Goal: Transaction & Acquisition: Book appointment/travel/reservation

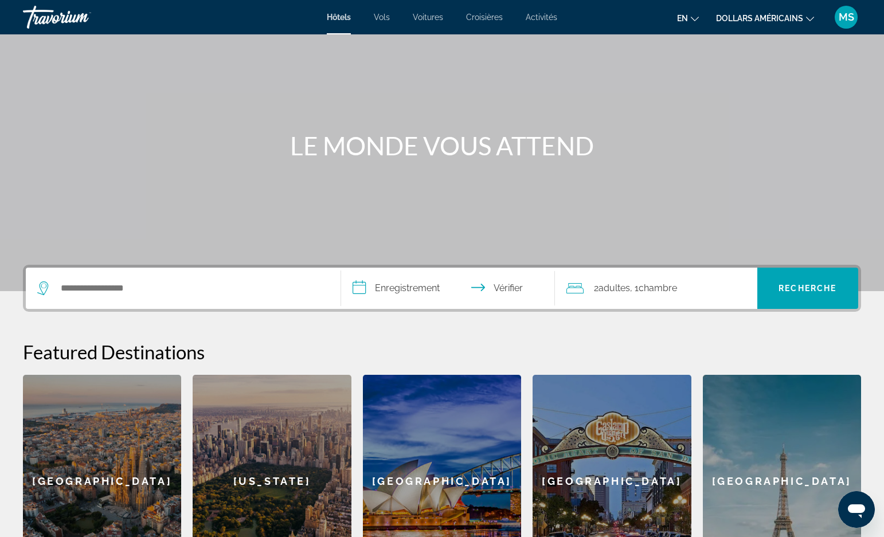
scroll to position [229, 0]
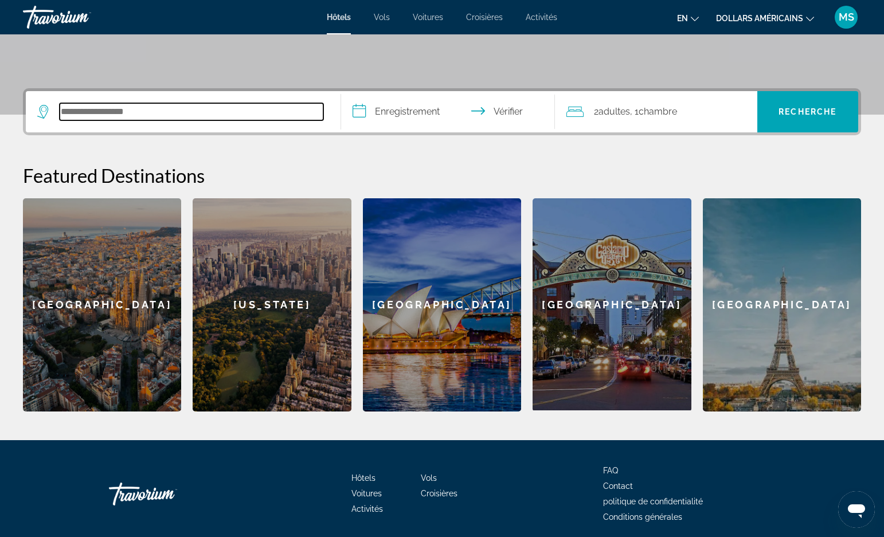
click at [119, 110] on input "Rechercher une destination hôtelière" at bounding box center [192, 111] width 264 height 17
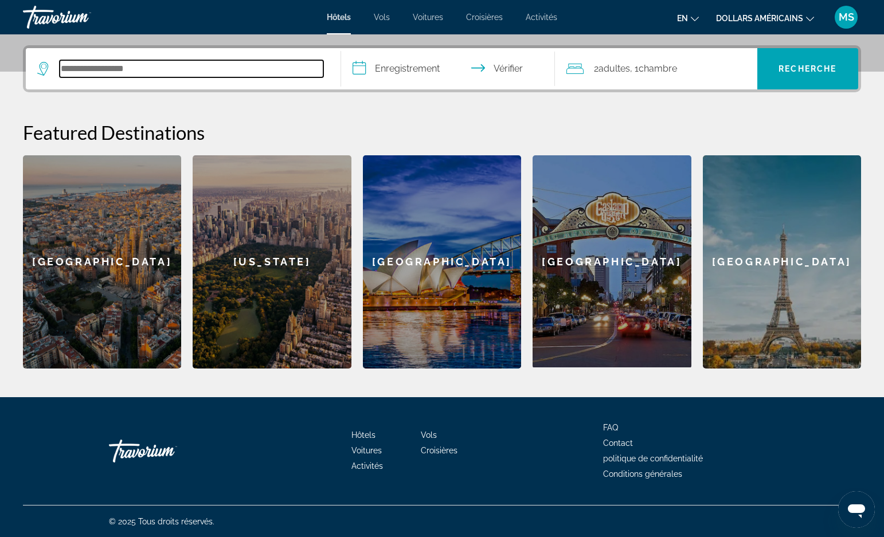
scroll to position [273, 0]
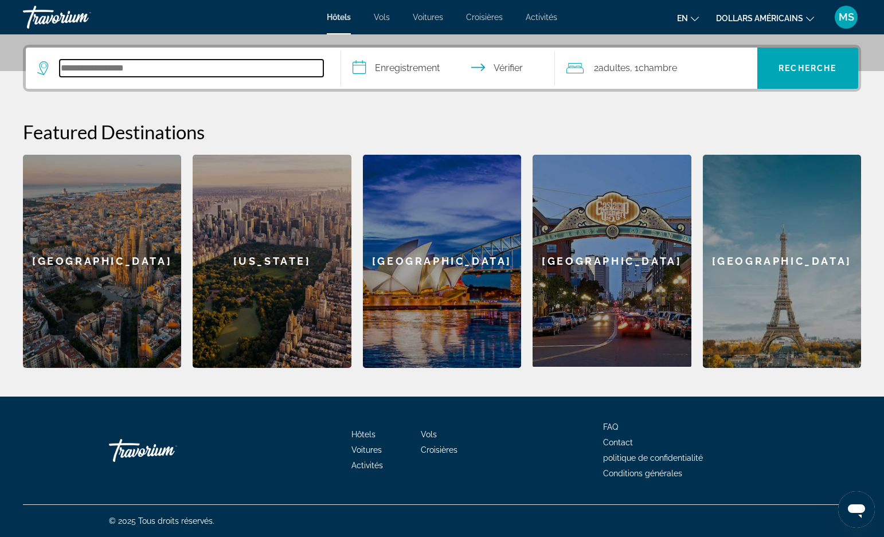
click at [127, 73] on input "Rechercher une destination hôtelière" at bounding box center [192, 68] width 264 height 17
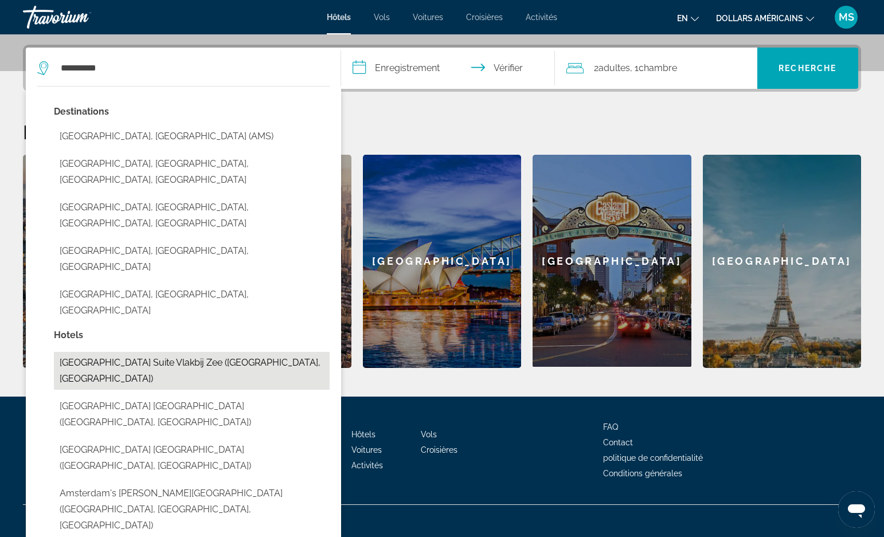
click at [193, 352] on button "[GEOGRAPHIC_DATA] suite vlakbij zee ([GEOGRAPHIC_DATA], [GEOGRAPHIC_DATA])" at bounding box center [192, 371] width 276 height 38
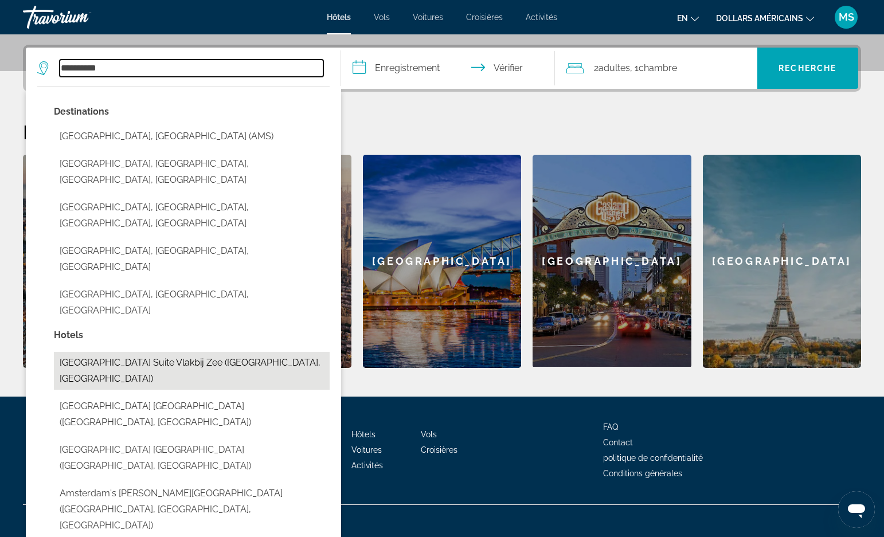
type input "**********"
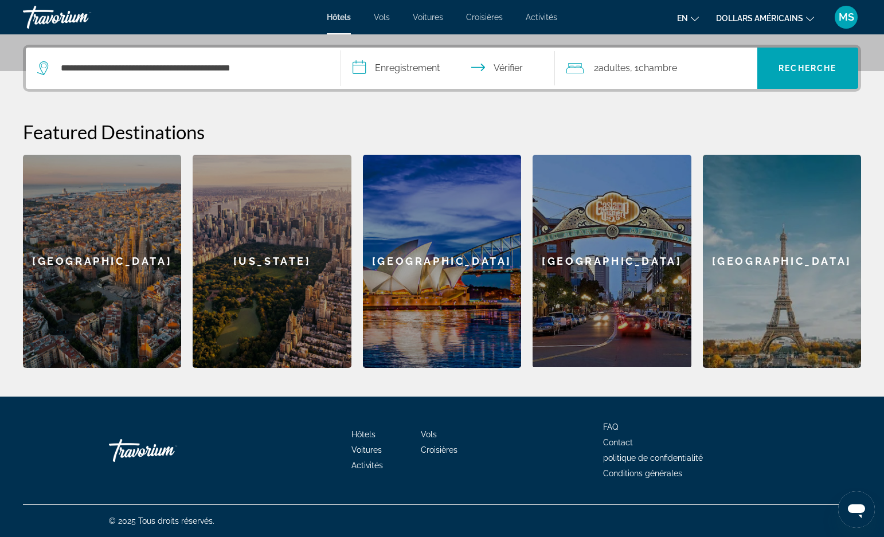
click at [433, 65] on input "**********" at bounding box center [450, 70] width 219 height 45
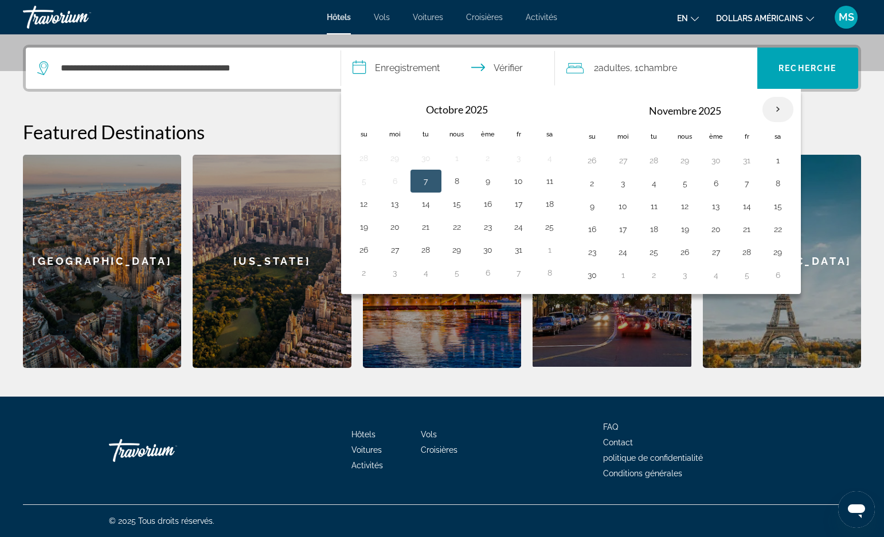
click at [782, 111] on th "Mois prochain" at bounding box center [778, 109] width 31 height 25
click at [781, 109] on th "Mois prochain" at bounding box center [778, 109] width 31 height 25
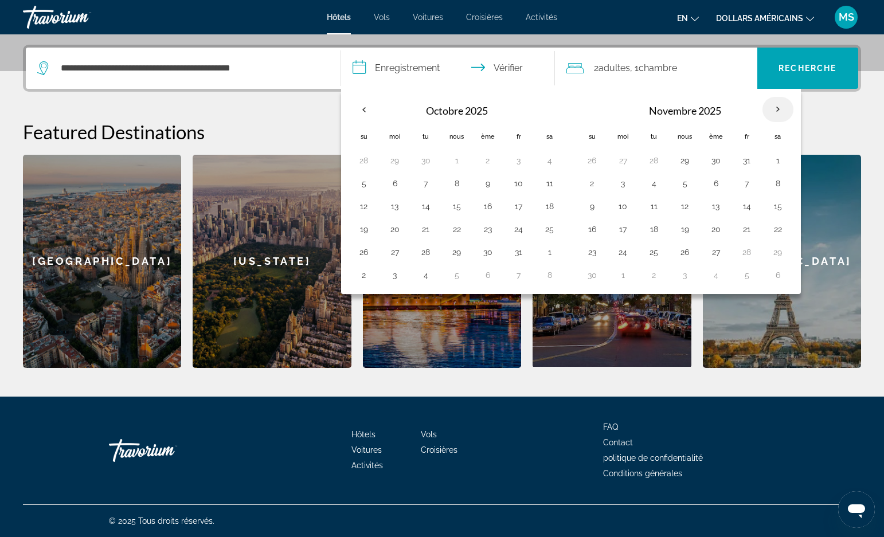
click at [781, 109] on th "Mois prochain" at bounding box center [778, 109] width 31 height 25
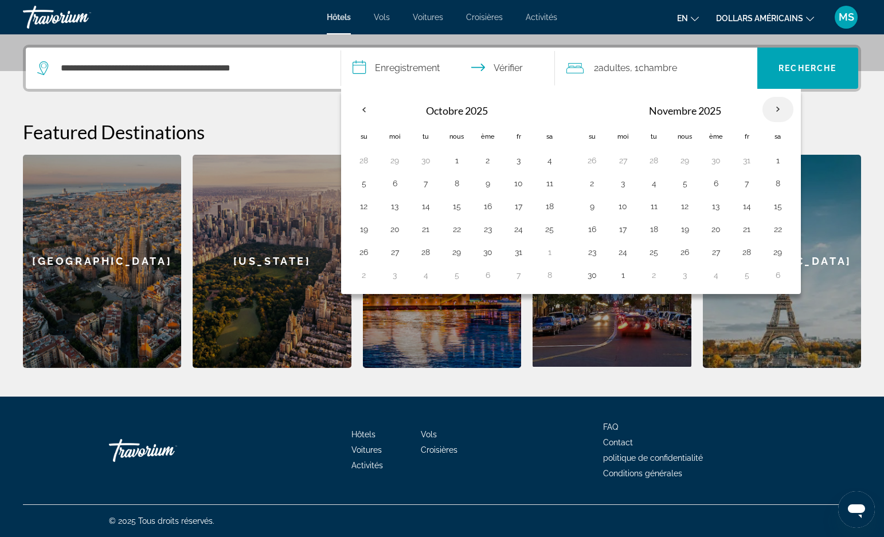
click at [781, 109] on th "Mois prochain" at bounding box center [778, 109] width 31 height 25
click at [780, 106] on th "Mois prochain" at bounding box center [778, 109] width 31 height 25
click at [781, 106] on th "Mois prochain" at bounding box center [778, 109] width 31 height 25
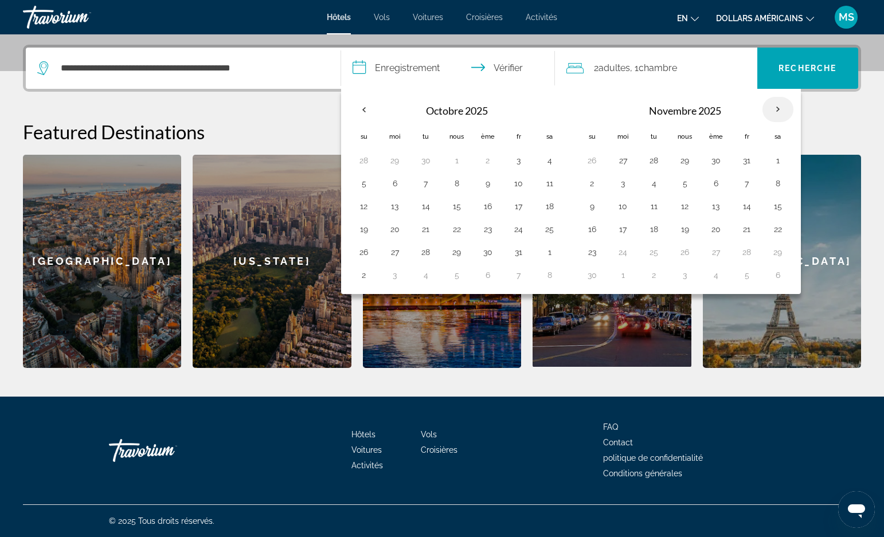
click at [781, 106] on th "Mois prochain" at bounding box center [778, 109] width 31 height 25
